Goal: Find contact information: Find contact information

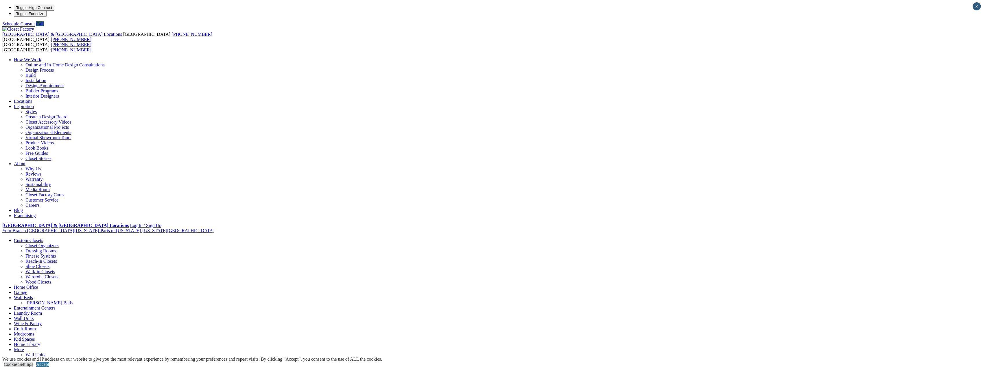
drag, startPoint x: 417, startPoint y: 99, endPoint x: 463, endPoint y: 97, distance: 46.6
copy em "[STREET_ADDRESS]"
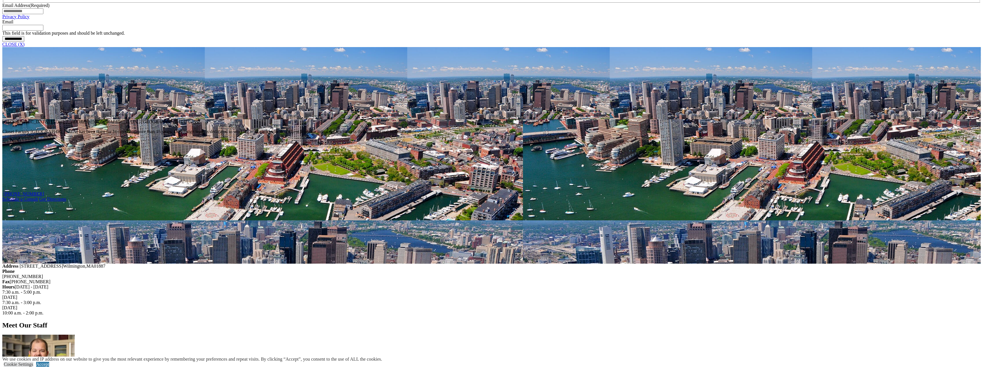
scroll to position [463, 0]
